Goal: Information Seeking & Learning: Learn about a topic

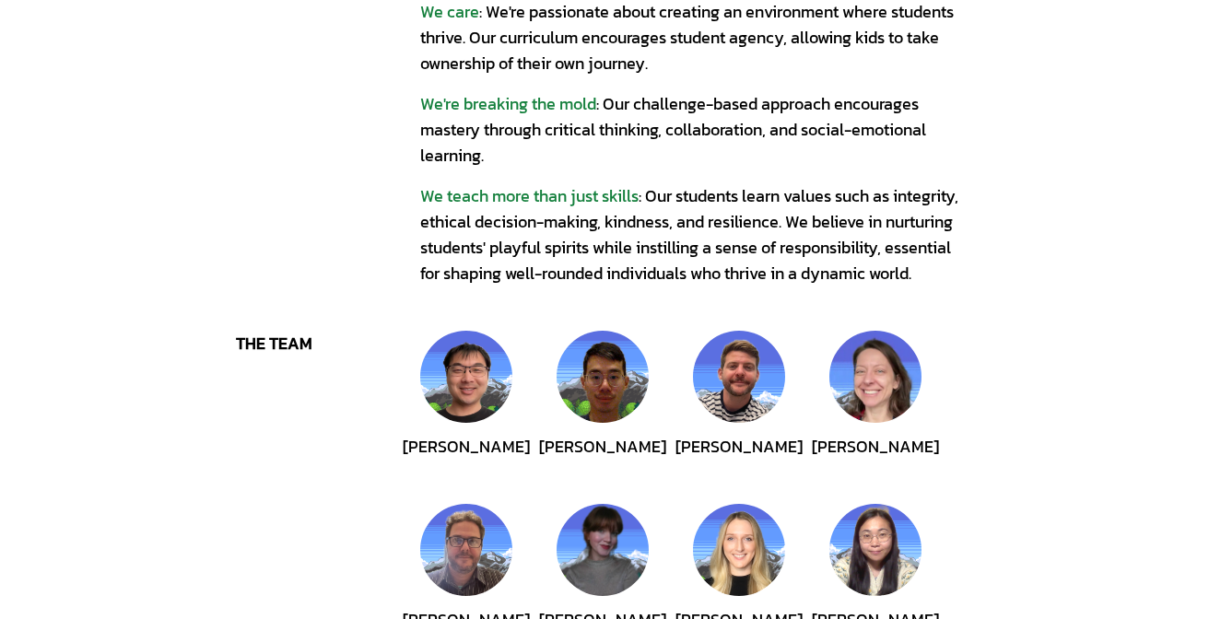
scroll to position [356, 0]
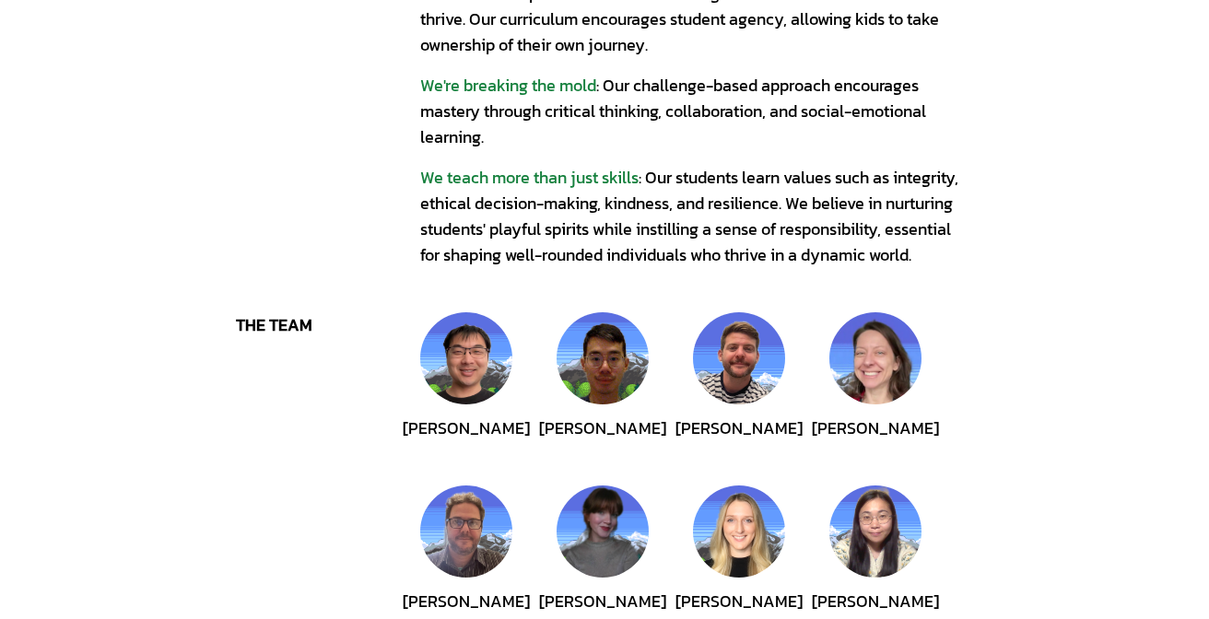
click at [914, 210] on div "We teach more than just skills : Our students learn values such as integrity, e…" at bounding box center [696, 216] width 553 height 103
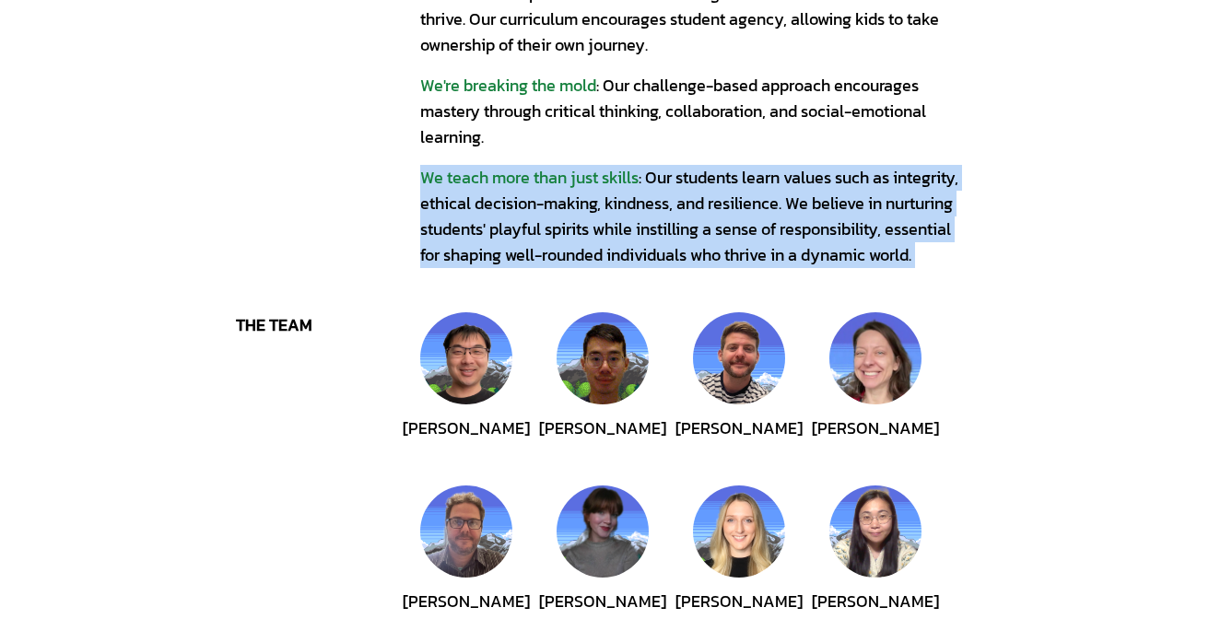
click at [821, 210] on div "We teach more than just skills : Our students learn values such as integrity, e…" at bounding box center [696, 216] width 553 height 103
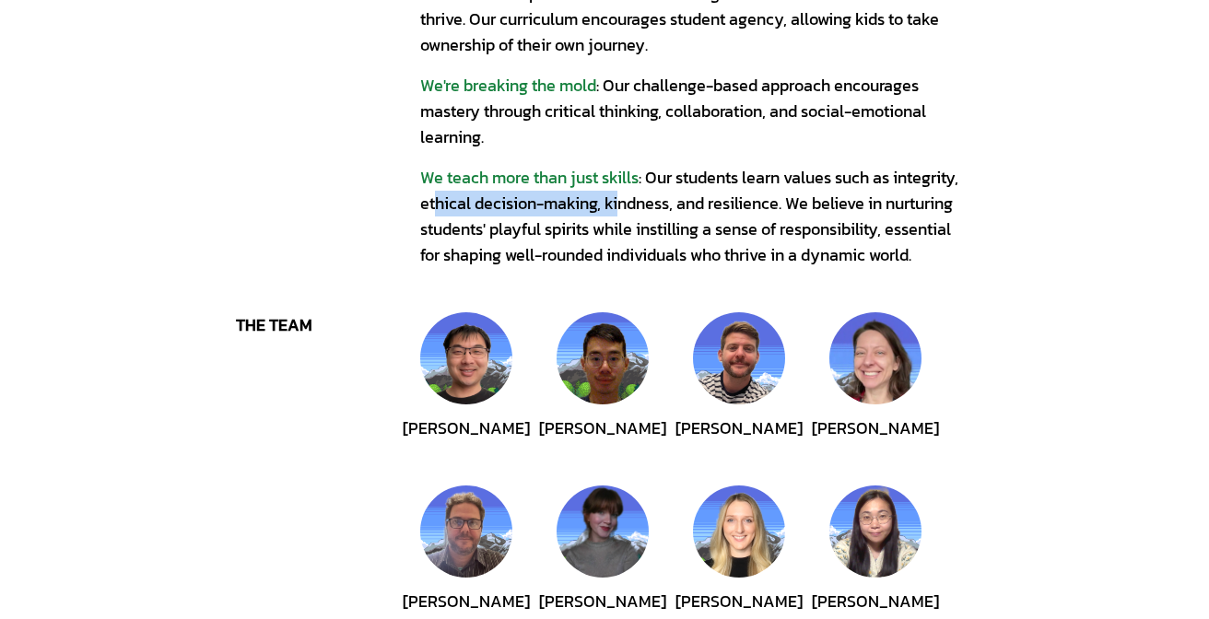
drag, startPoint x: 436, startPoint y: 205, endPoint x: 614, endPoint y: 201, distance: 177.9
click at [614, 201] on div "We teach more than just skills : Our students learn values such as integrity, e…" at bounding box center [696, 216] width 553 height 103
click at [714, 205] on div "We teach more than just skills : Our students learn values such as integrity, e…" at bounding box center [696, 216] width 553 height 103
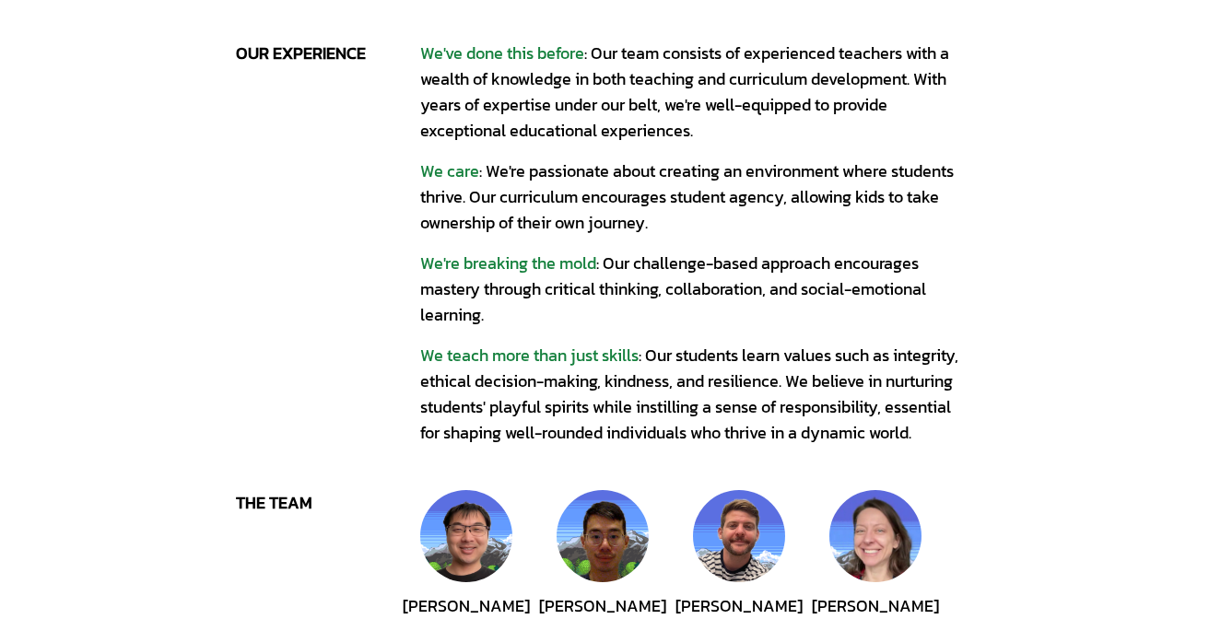
scroll to position [0, 0]
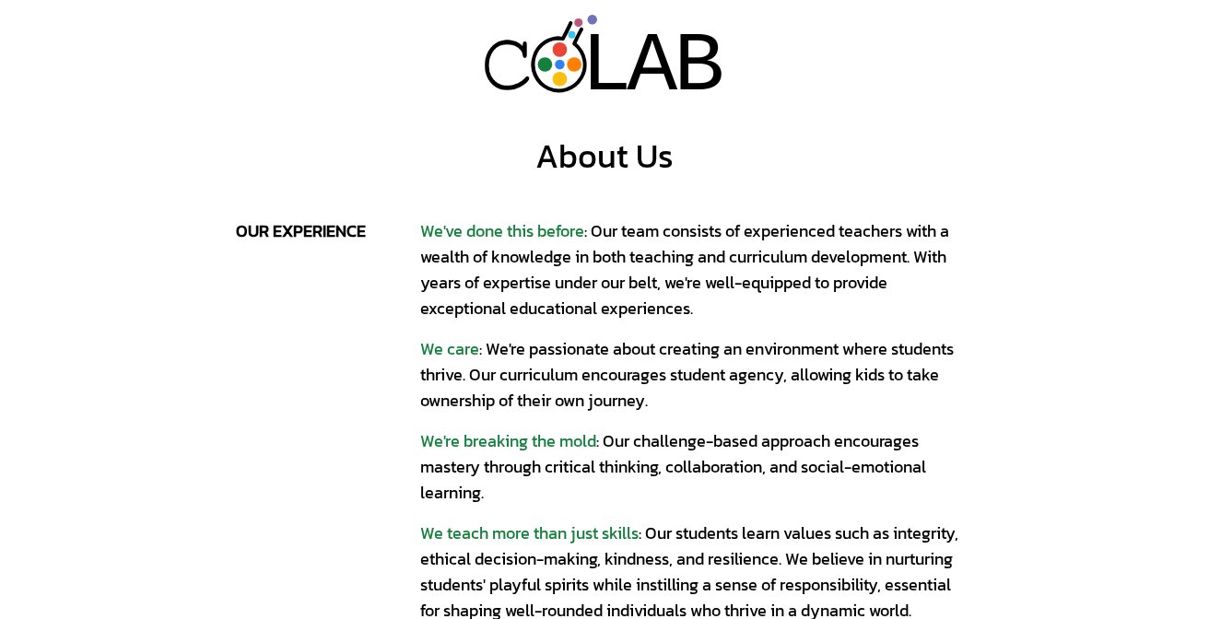
click at [635, 43] on div "A" at bounding box center [653, 66] width 51 height 101
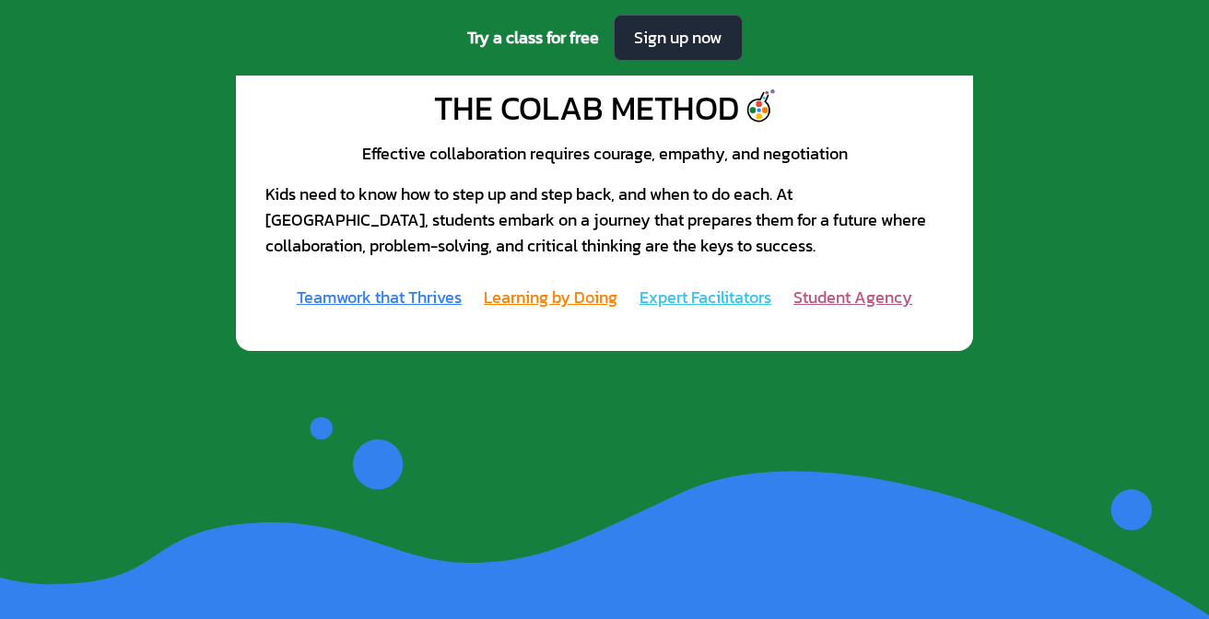
scroll to position [1875, 0]
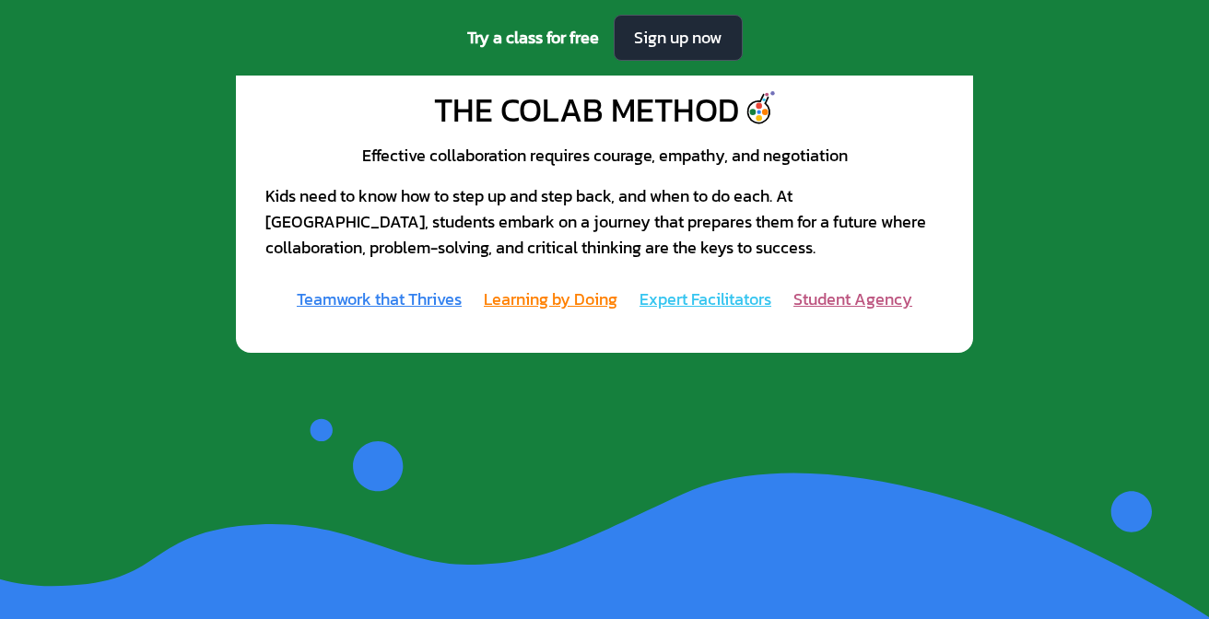
click at [428, 225] on div "Kids need to know how to step up and step back, and when to do each. At [GEOGRA…" at bounding box center [604, 221] width 678 height 77
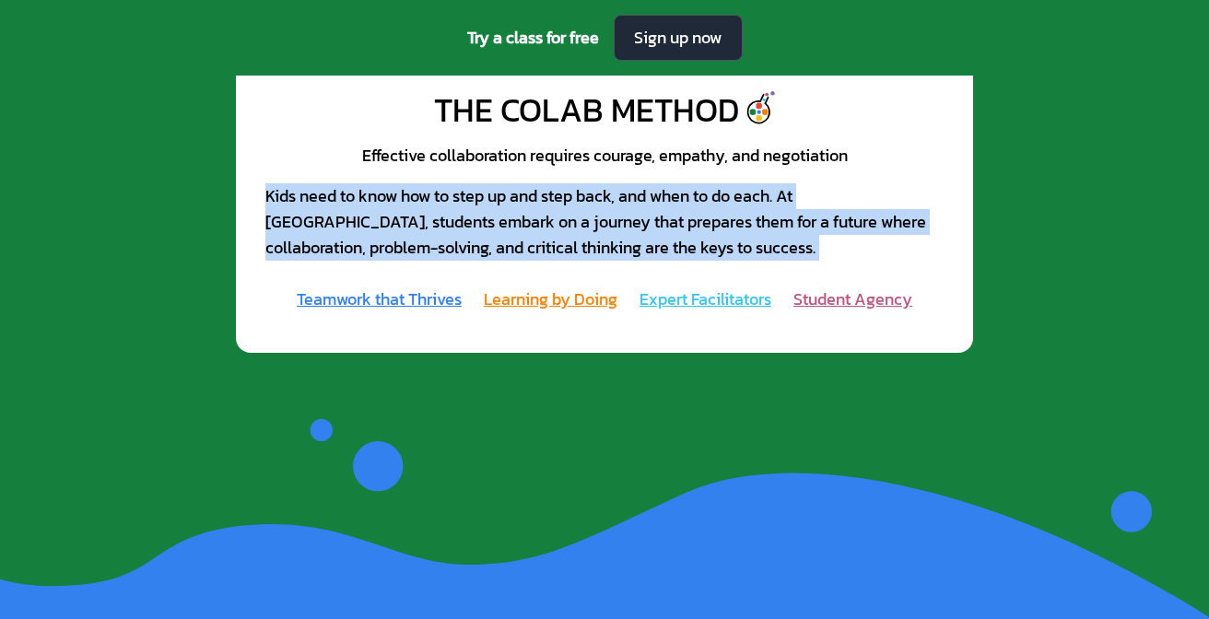
click at [383, 247] on div "Kids need to know how to step up and step back, and when to do each. At [GEOGRA…" at bounding box center [604, 221] width 678 height 77
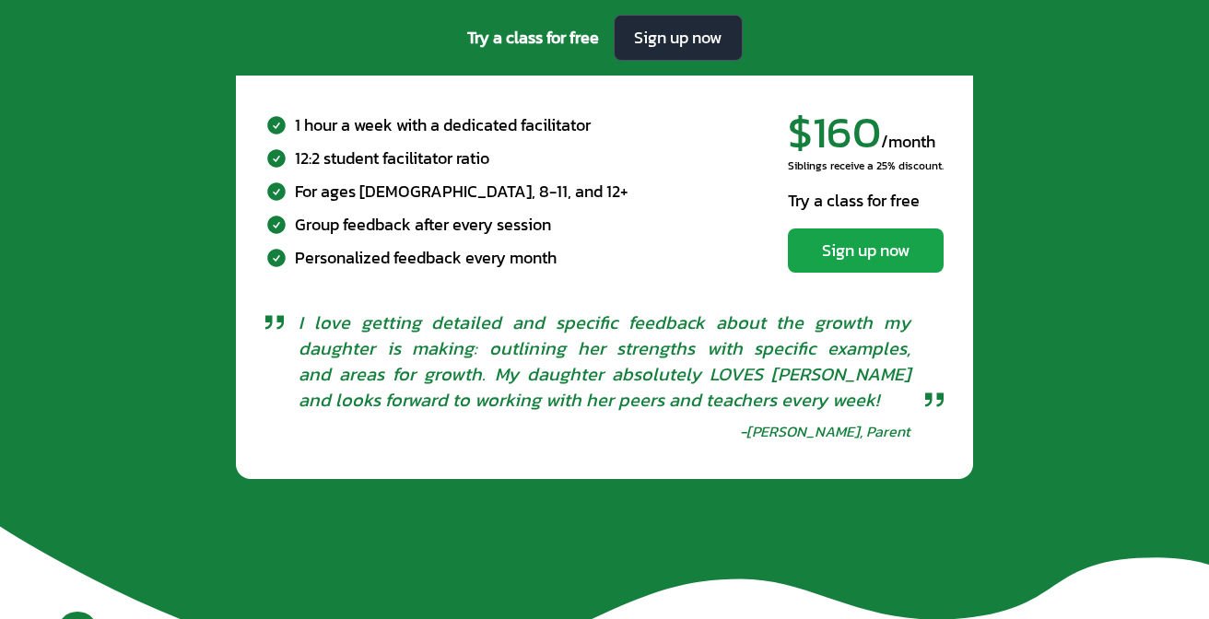
scroll to position [5885, 0]
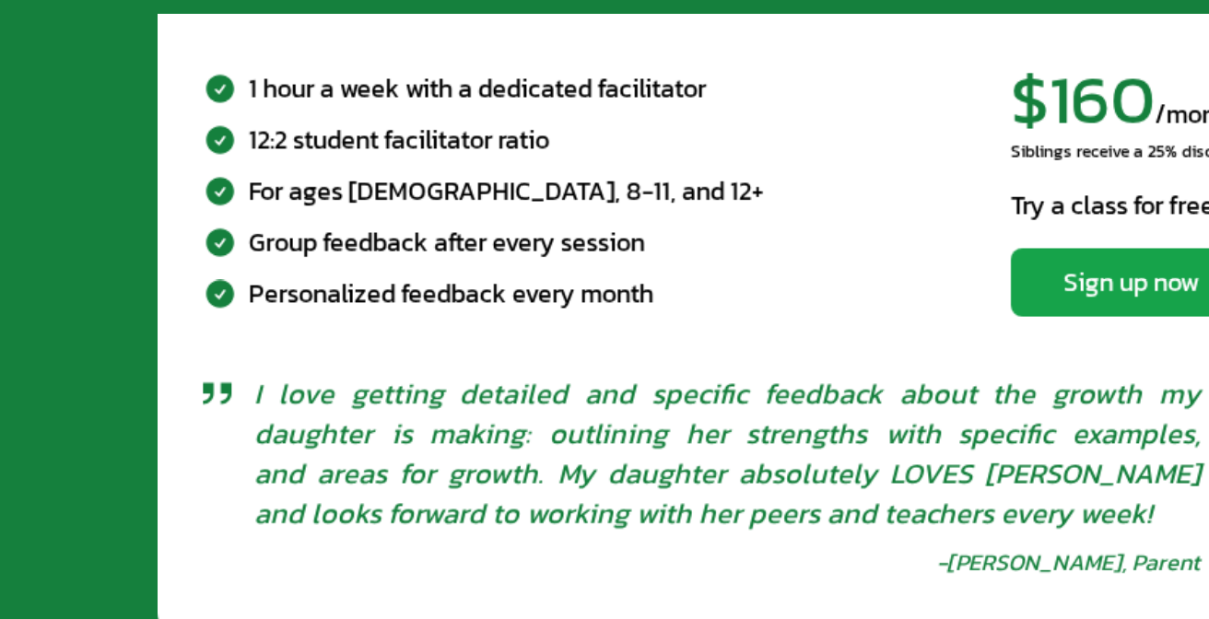
click at [380, 190] on div "For ages [DEMOGRAPHIC_DATA], 8-11, and 12+" at bounding box center [462, 190] width 334 height 26
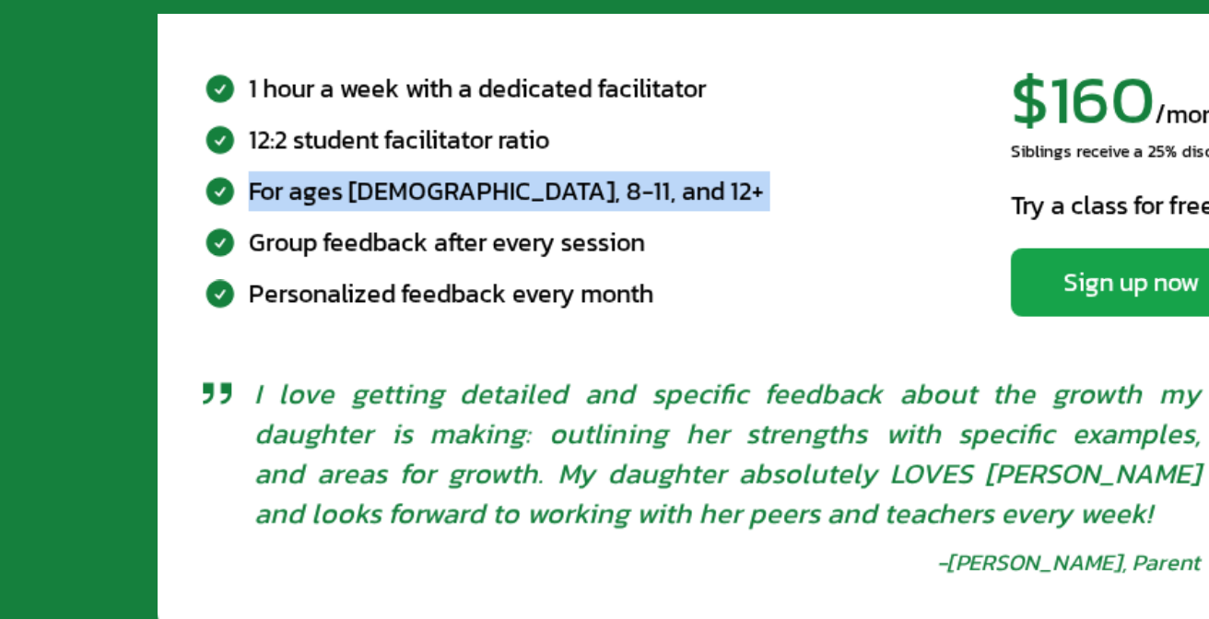
click at [380, 190] on div "For ages [DEMOGRAPHIC_DATA], 8-11, and 12+" at bounding box center [462, 190] width 334 height 26
click at [417, 189] on div "For ages [DEMOGRAPHIC_DATA], 8-11, and 12+" at bounding box center [462, 190] width 334 height 26
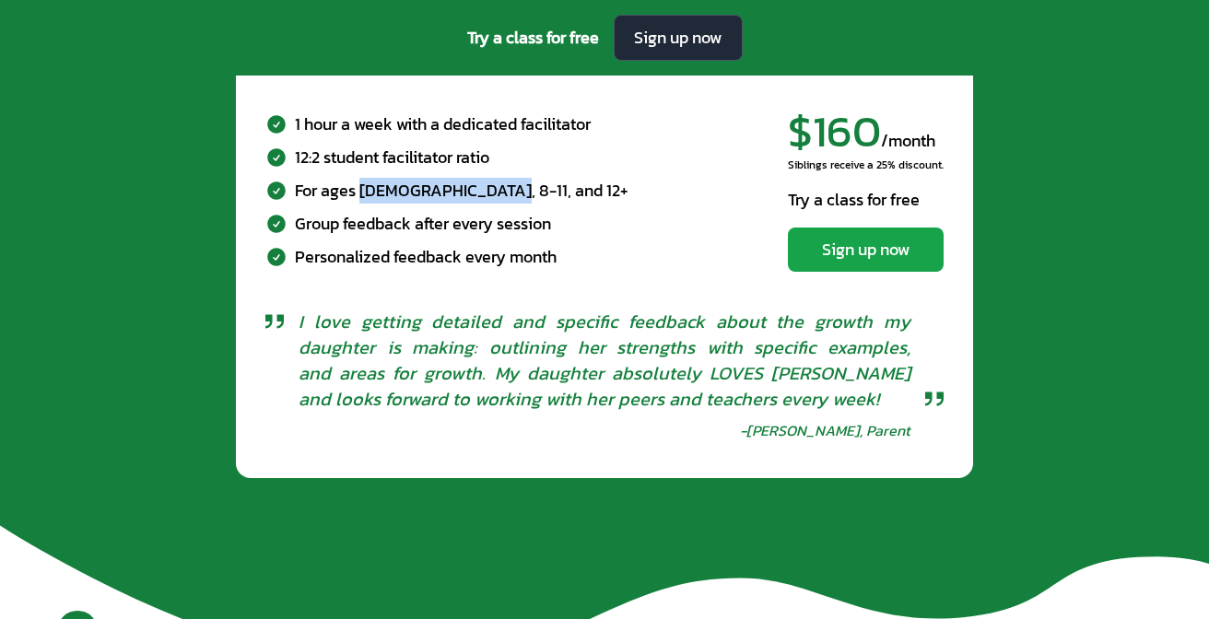
drag, startPoint x: 359, startPoint y: 195, endPoint x: 487, endPoint y: 195, distance: 127.2
click at [487, 195] on div "For ages [DEMOGRAPHIC_DATA], 8-11, and 12+" at bounding box center [446, 190] width 363 height 26
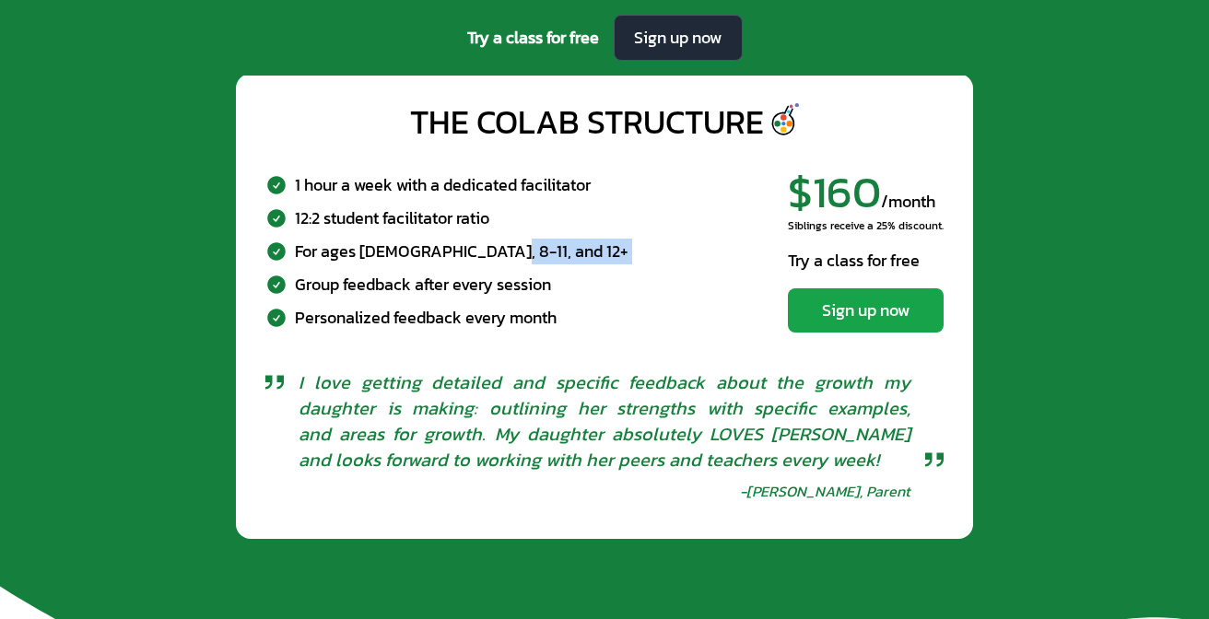
scroll to position [5771, 0]
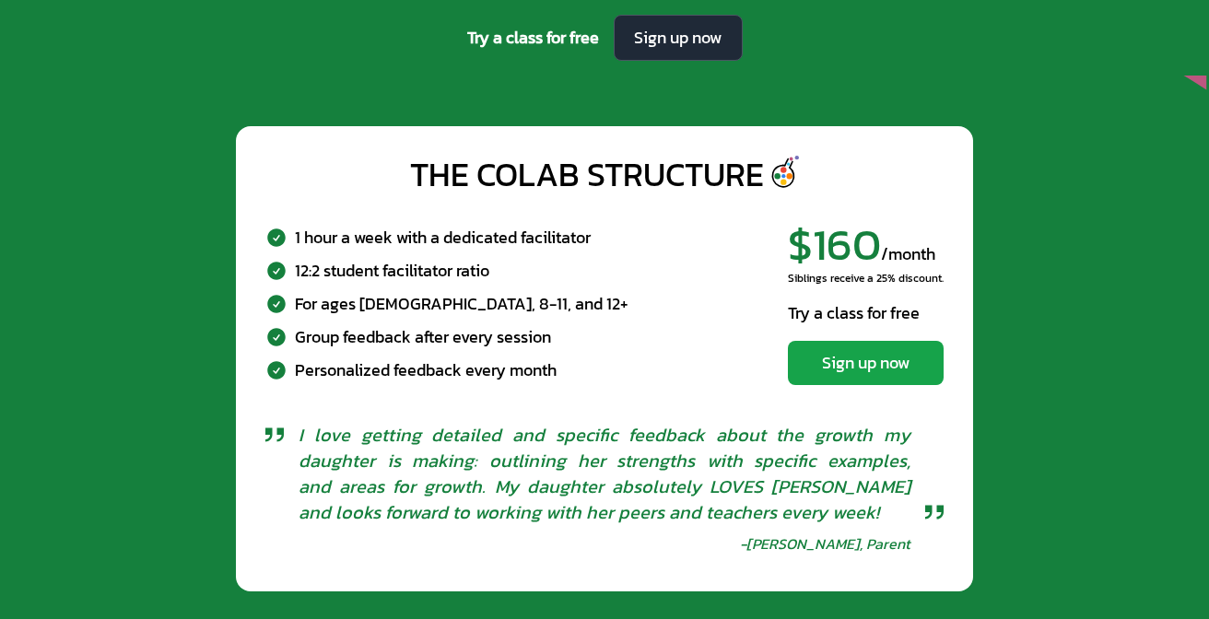
click at [311, 299] on div "For ages [DEMOGRAPHIC_DATA], 8-11, and 12+" at bounding box center [462, 303] width 334 height 26
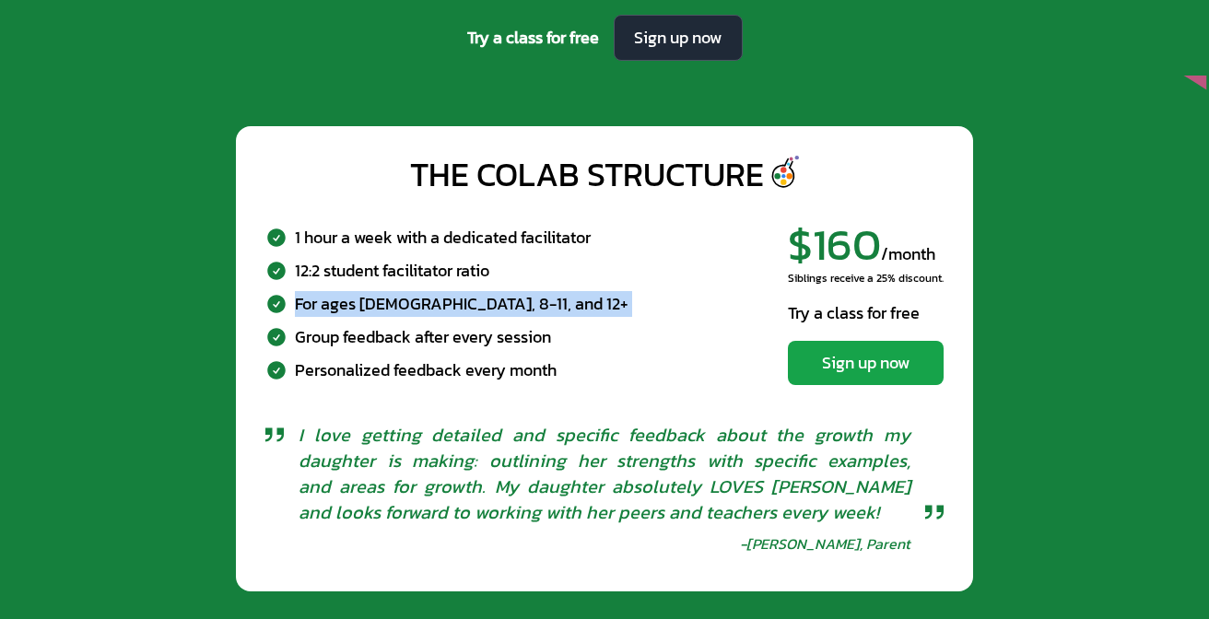
click at [311, 299] on div "For ages [DEMOGRAPHIC_DATA], 8-11, and 12+" at bounding box center [462, 303] width 334 height 26
copy div "For ages [DEMOGRAPHIC_DATA], 8-11, and 12+"
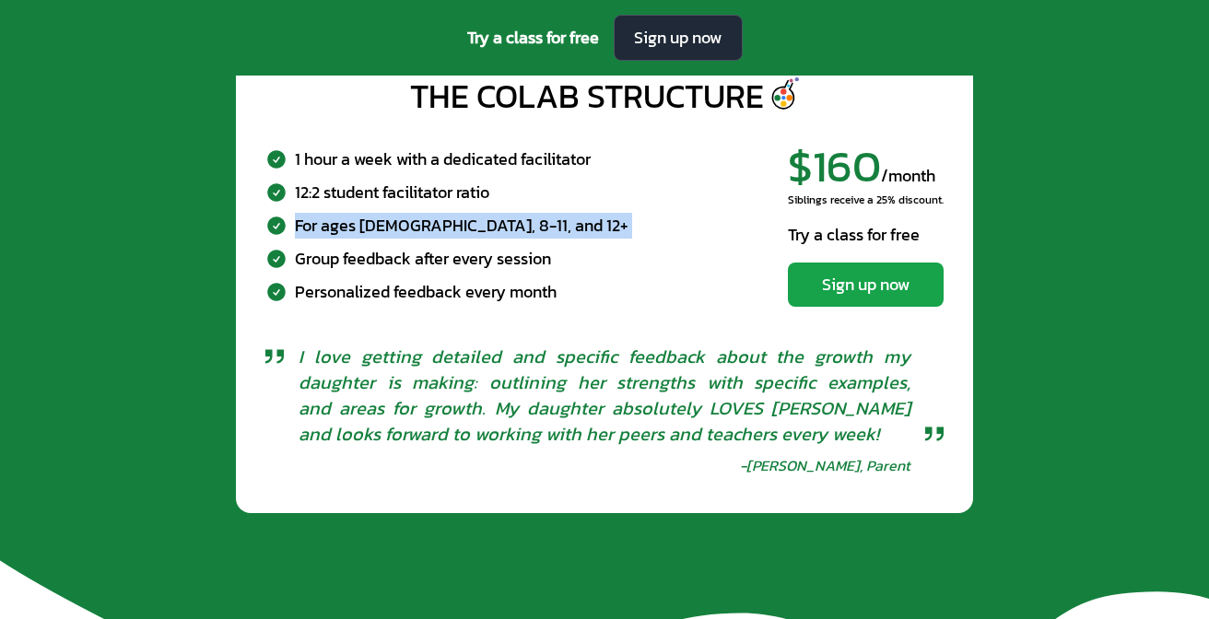
scroll to position [5827, 0]
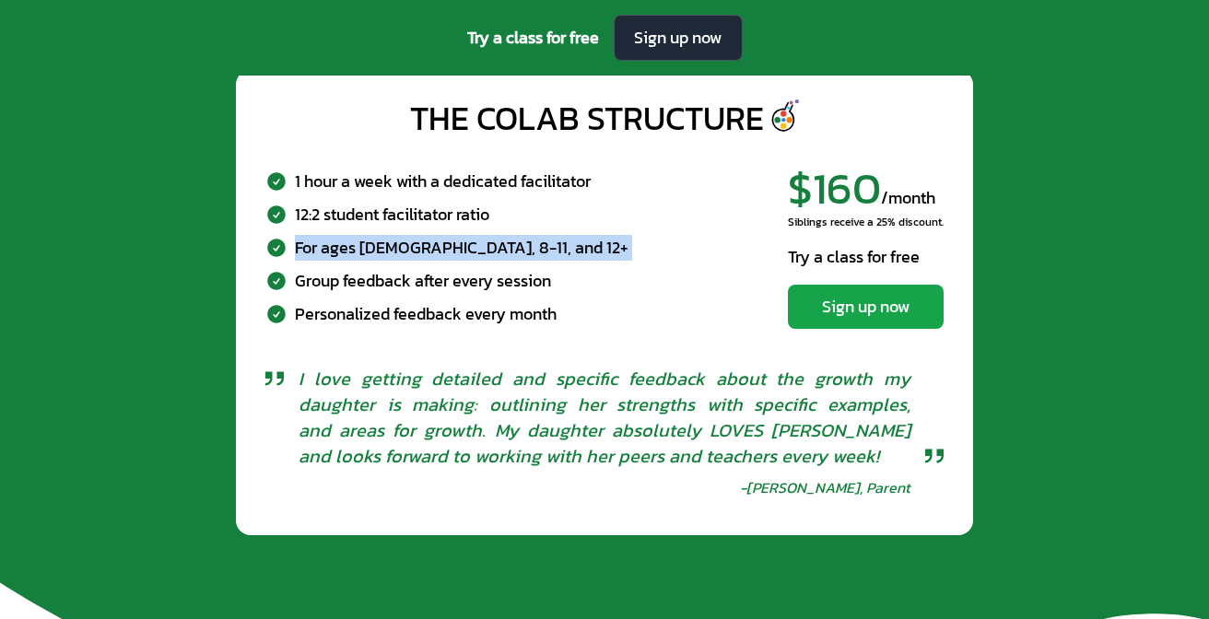
click at [472, 329] on div "1 hour a week with a dedicated facilitator 12:2 student facilitator ratio For a…" at bounding box center [604, 247] width 678 height 193
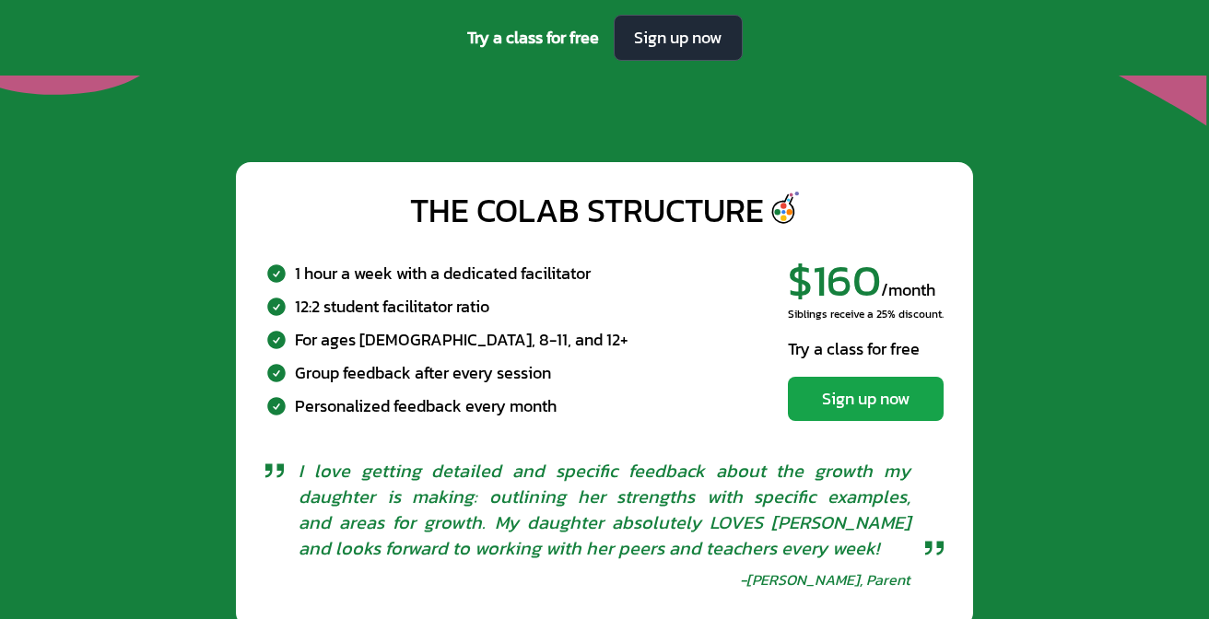
scroll to position [5801, 0]
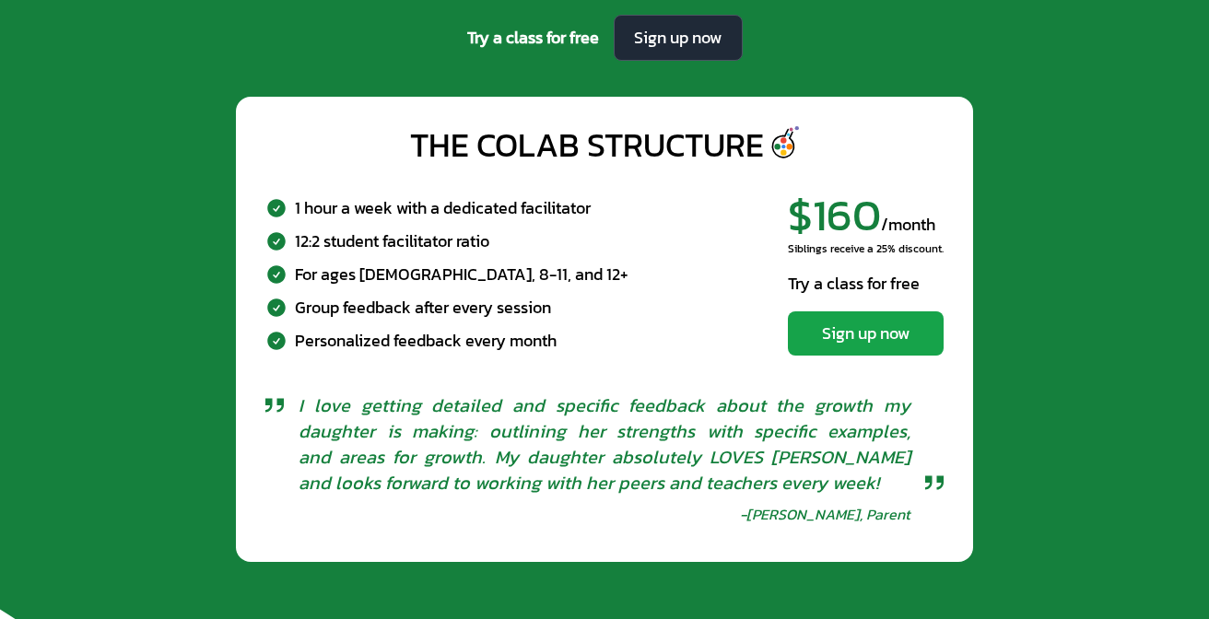
click at [421, 255] on div "1 hour a week with a dedicated facilitator 12:2 student facilitator ratio For a…" at bounding box center [446, 273] width 363 height 158
click at [486, 315] on div "Group feedback after every session" at bounding box center [423, 307] width 256 height 26
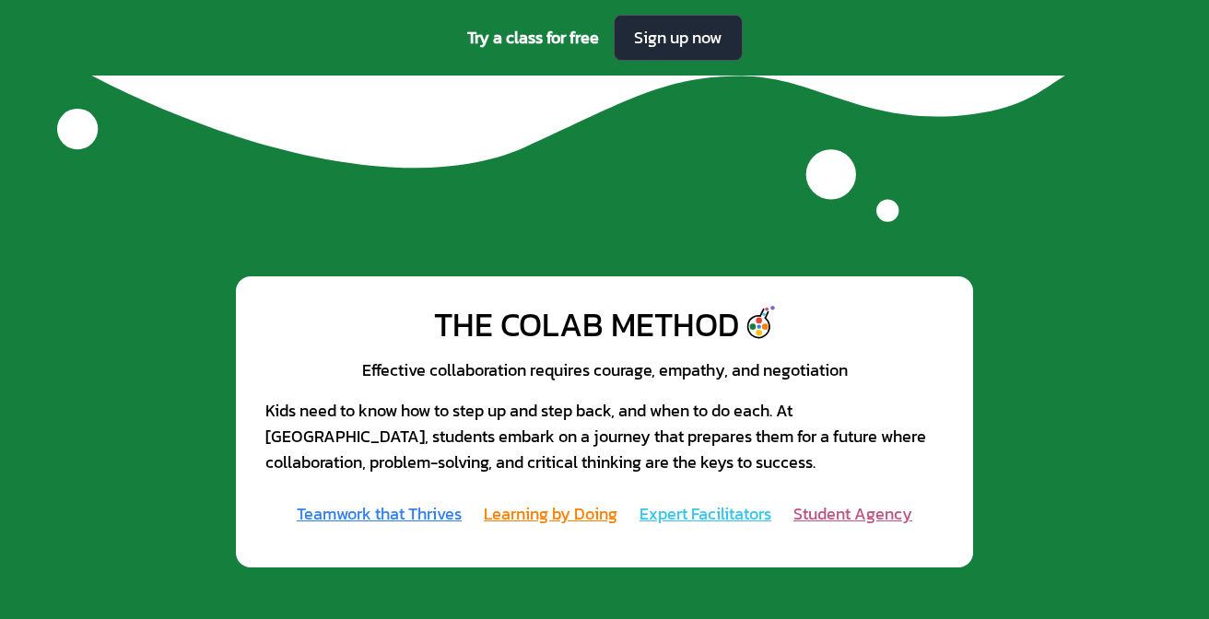
scroll to position [6472, 0]
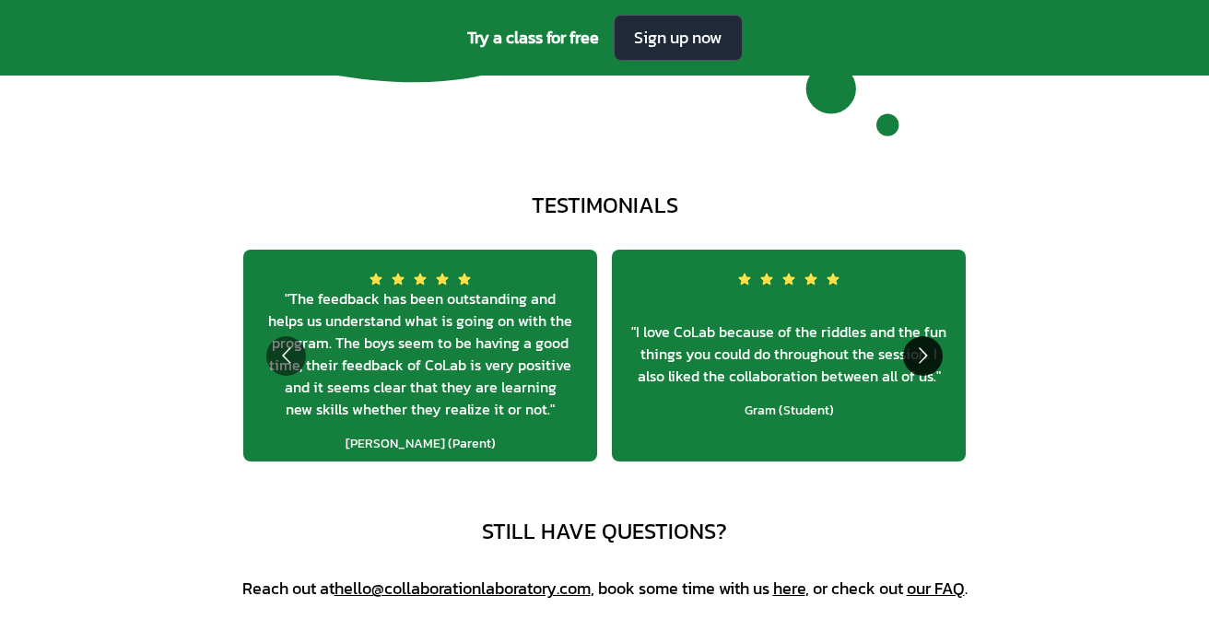
click at [915, 366] on button "Go to next slide" at bounding box center [923, 356] width 40 height 40
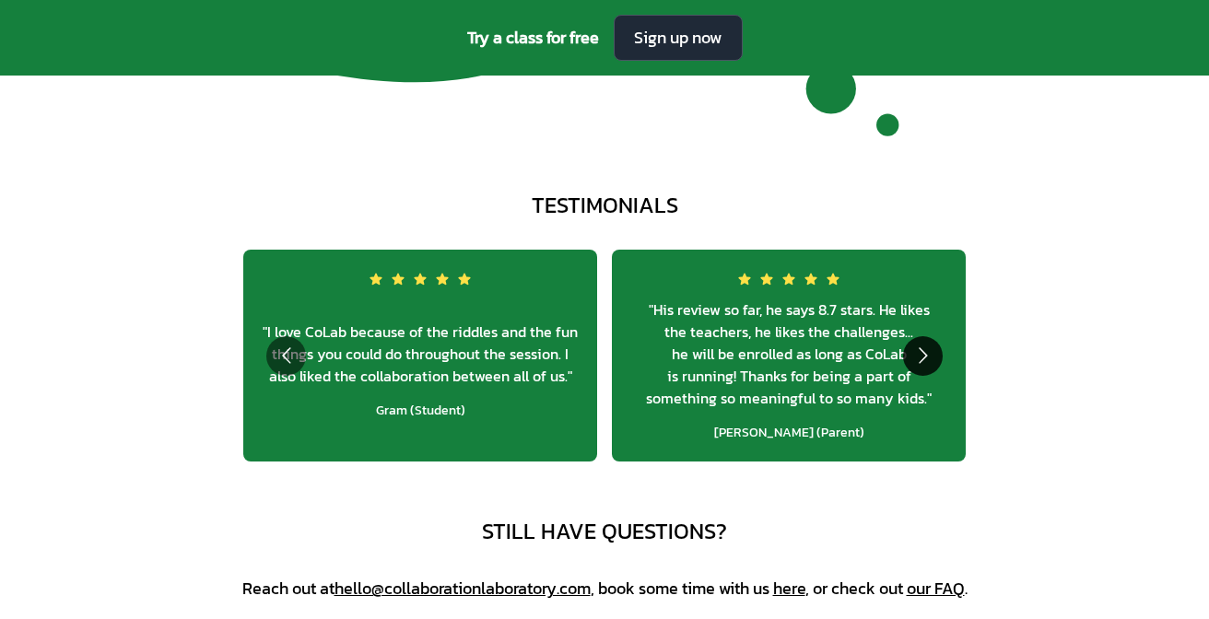
click at [915, 366] on button "Go to next slide" at bounding box center [923, 356] width 40 height 40
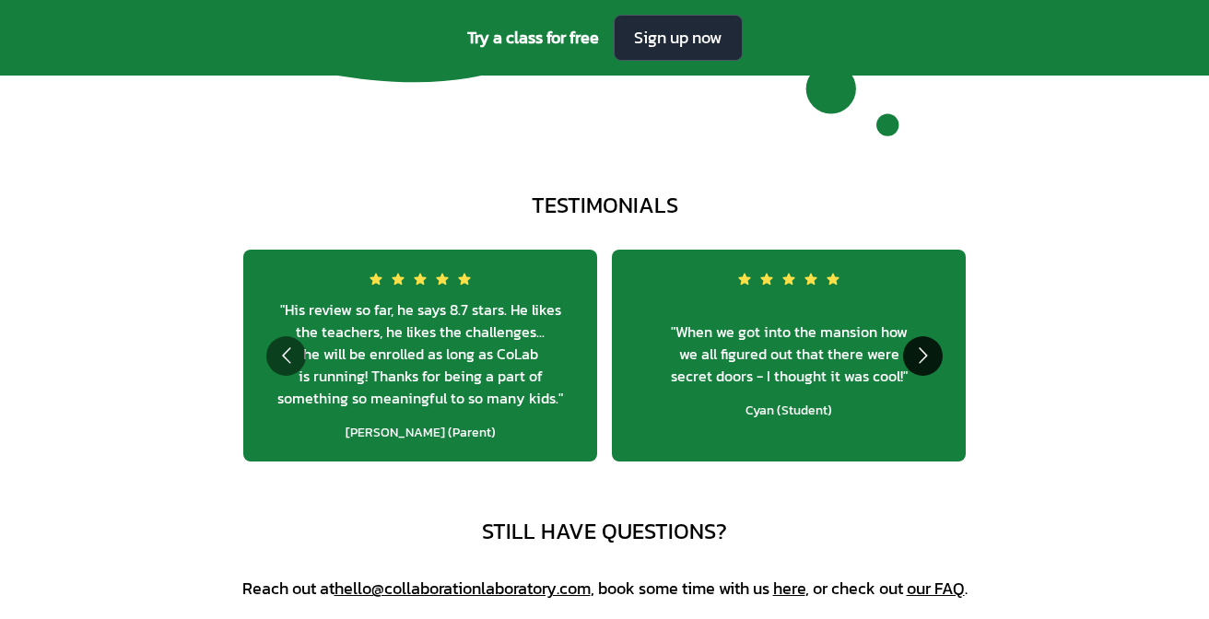
click at [915, 366] on button "Go to next slide" at bounding box center [923, 356] width 40 height 40
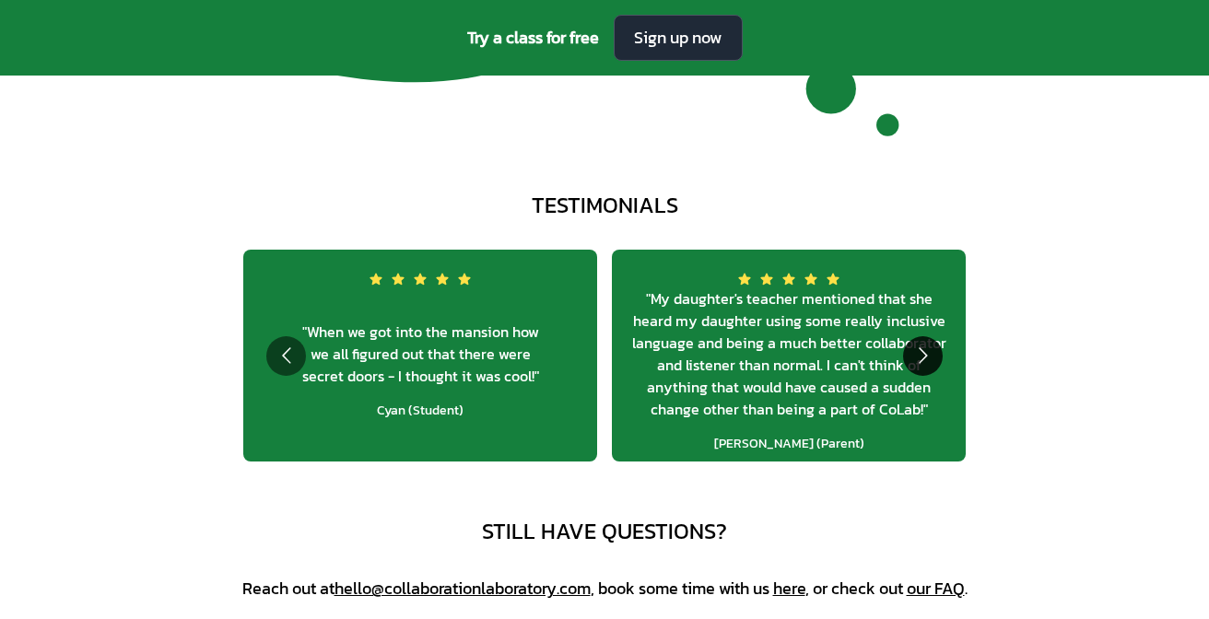
click at [915, 366] on button "Go to next slide" at bounding box center [923, 356] width 40 height 40
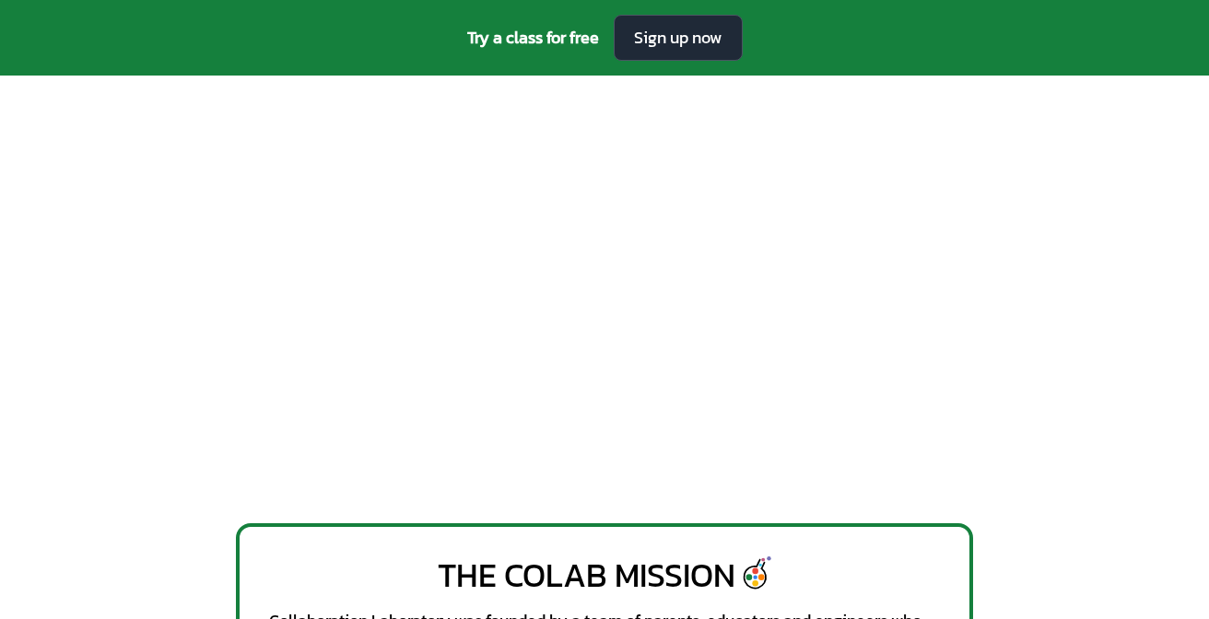
scroll to position [0, 0]
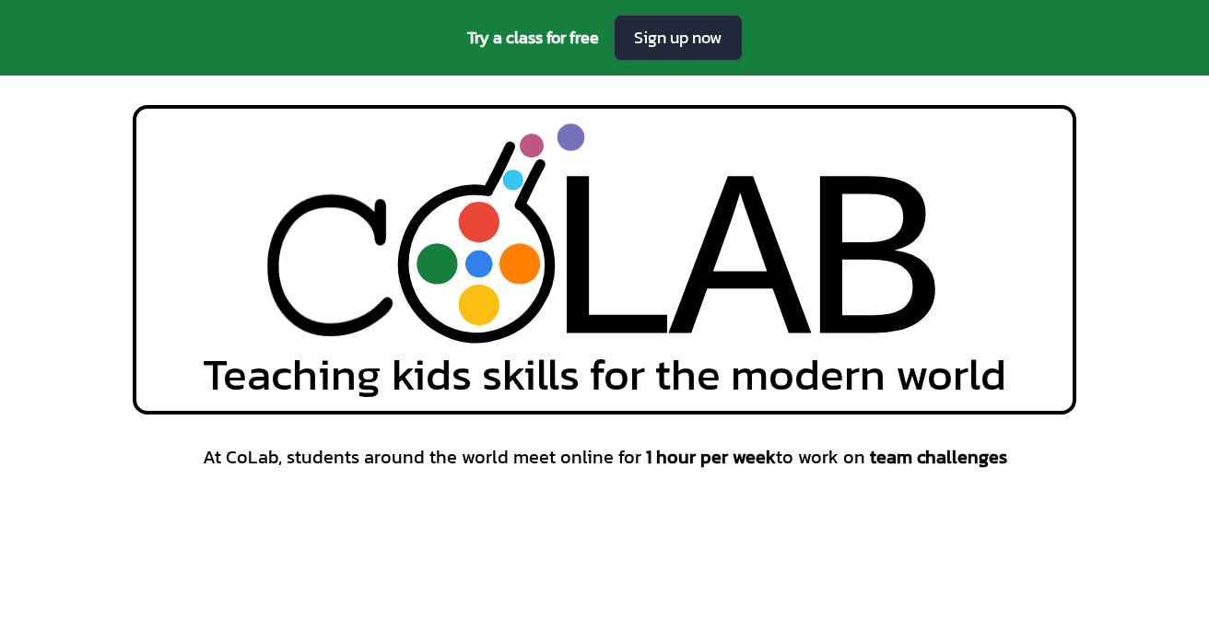
click at [492, 263] on circle at bounding box center [479, 265] width 28 height 28
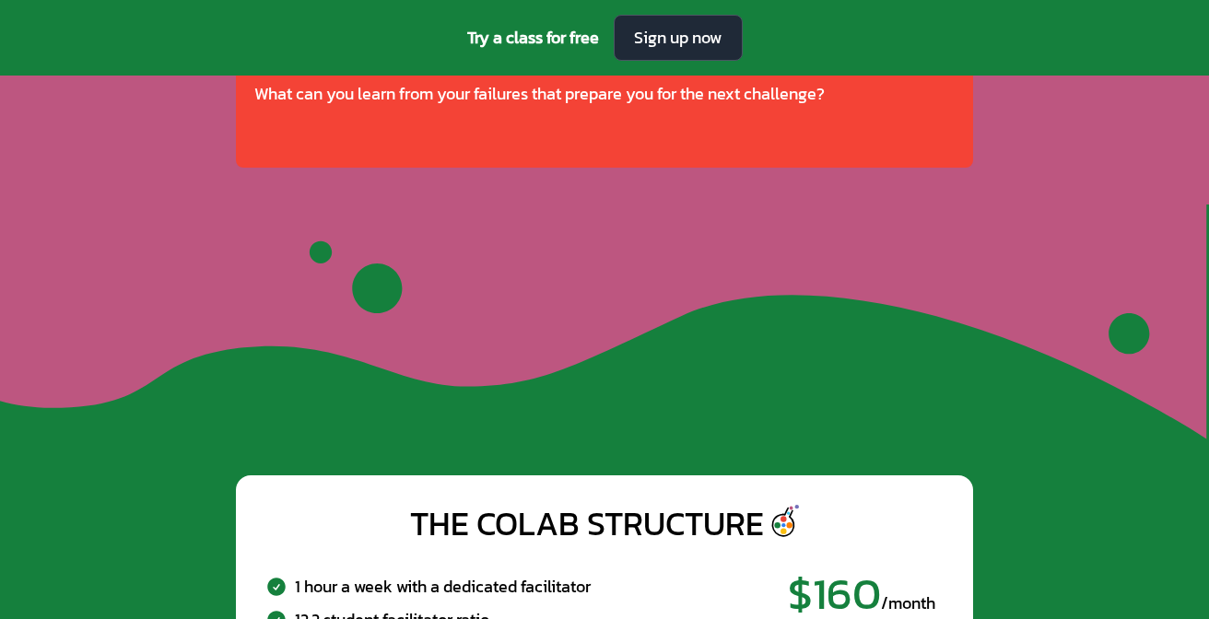
scroll to position [6570, 0]
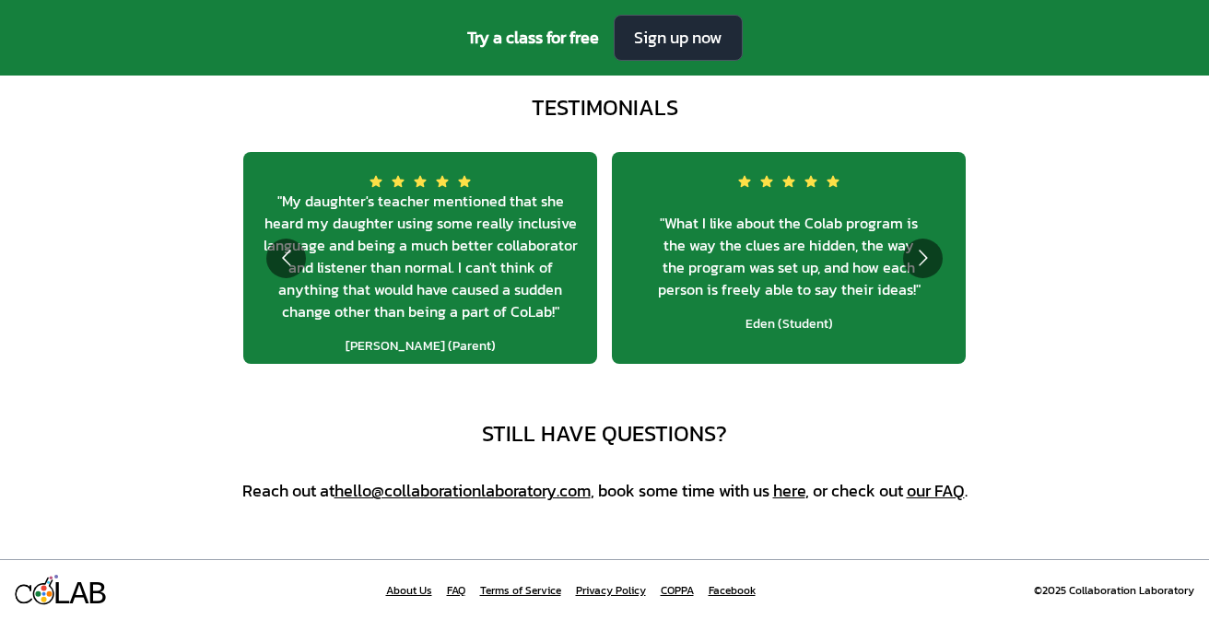
click at [407, 591] on link "About Us" at bounding box center [409, 590] width 46 height 15
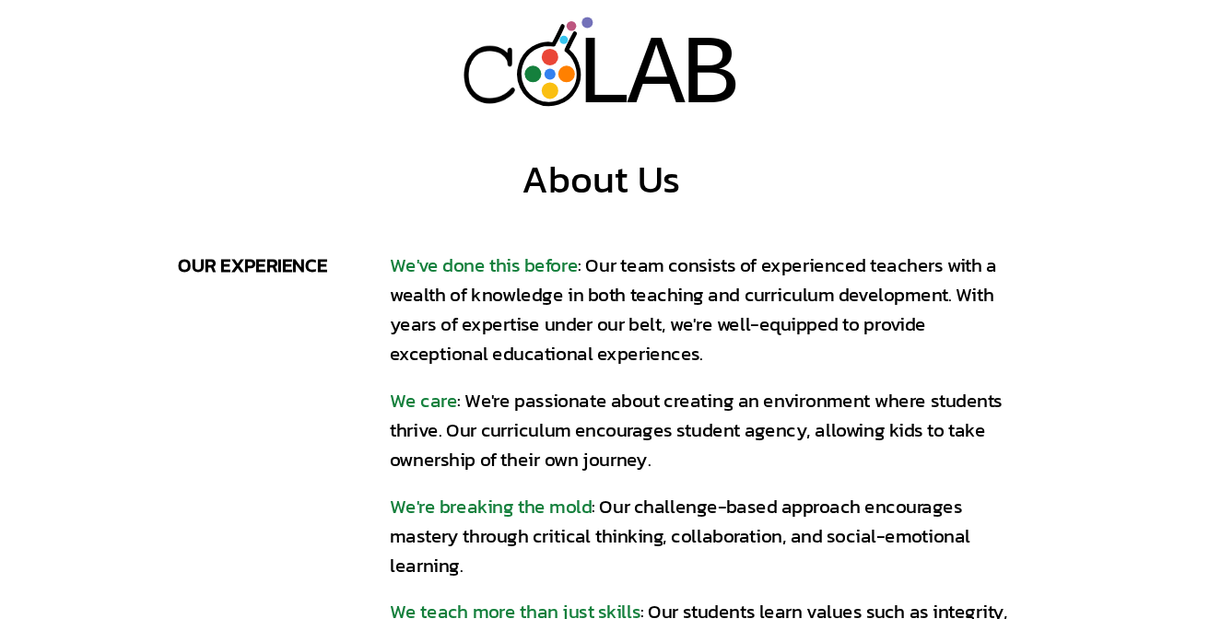
click at [631, 66] on div "A" at bounding box center [653, 66] width 51 height 101
